Goal: Communication & Community: Participate in discussion

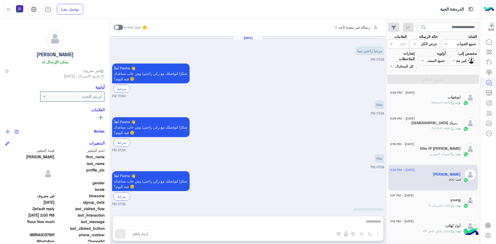
scroll to position [94, 0]
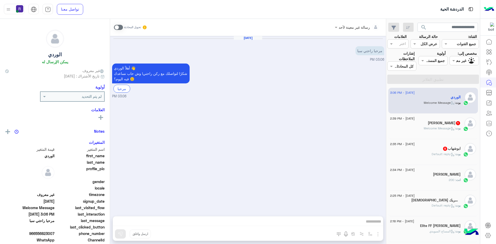
click at [413, 131] on div "بوت : Welcome Message" at bounding box center [425, 130] width 71 height 9
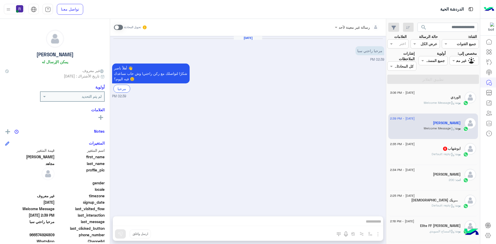
click at [418, 151] on div "ابوشهاب 5" at bounding box center [425, 149] width 71 height 5
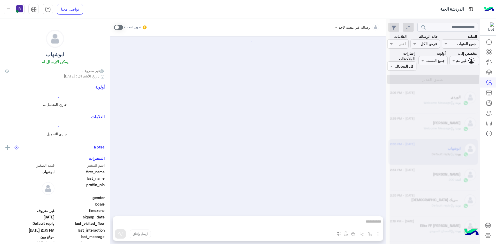
scroll to position [345, 0]
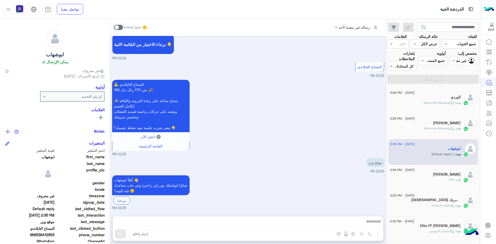
click at [121, 26] on span at bounding box center [118, 27] width 9 height 5
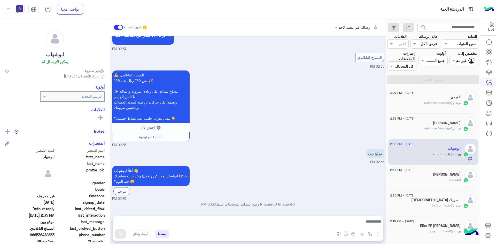
click at [314, 218] on div at bounding box center [248, 223] width 270 height 13
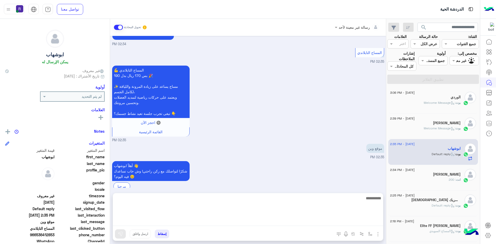
click at [315, 221] on textarea at bounding box center [248, 210] width 270 height 31
type textarea "**********"
